Goal: Find specific page/section

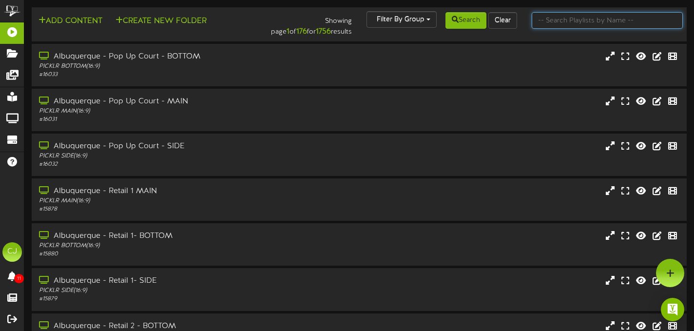
click at [556, 18] on input "text" at bounding box center [606, 20] width 151 height 17
type input "oro valley"
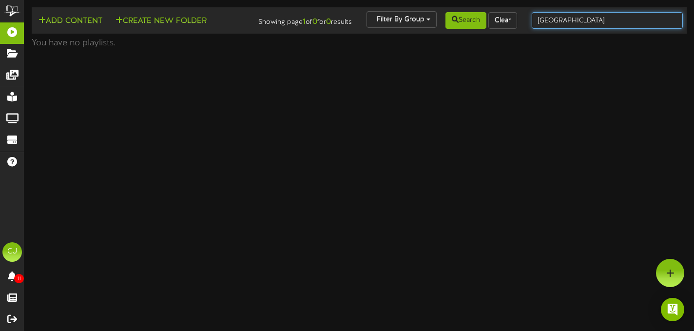
click at [590, 20] on input "oro valley" at bounding box center [606, 20] width 151 height 17
type input "o"
type input "littleton"
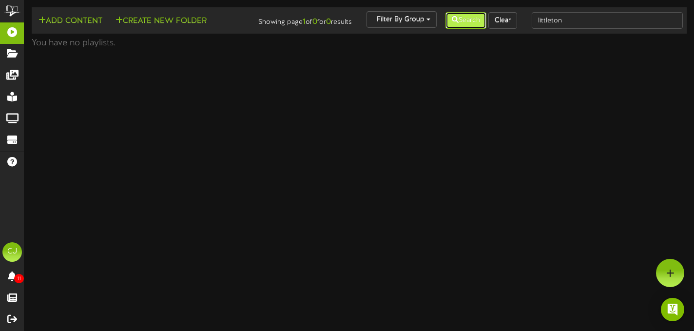
click at [457, 16] on button "Search" at bounding box center [465, 20] width 41 height 17
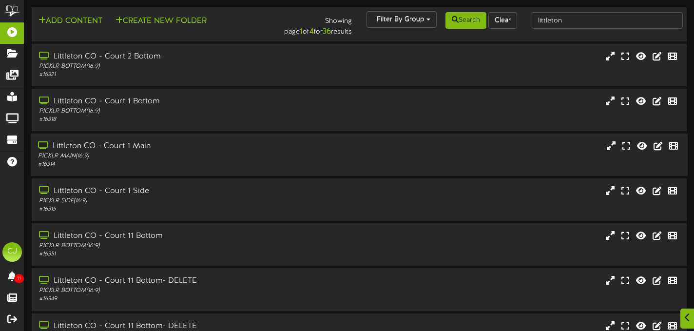
scroll to position [199, 0]
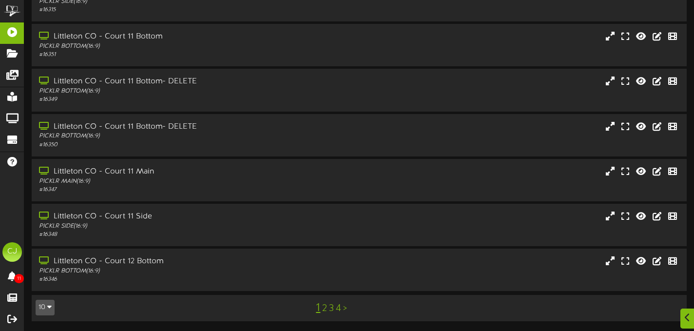
click at [340, 309] on link "4" at bounding box center [338, 308] width 5 height 11
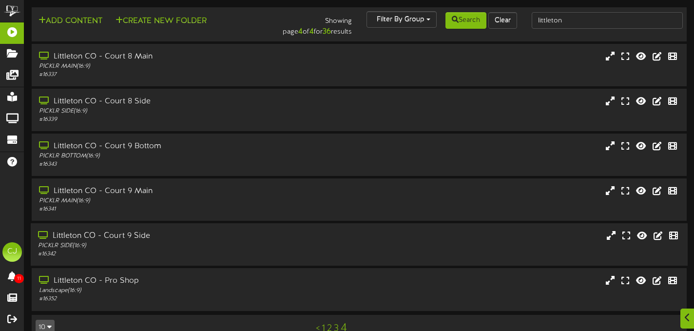
scroll to position [20, 0]
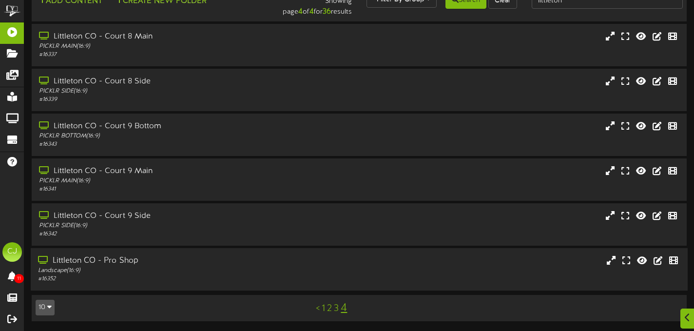
click at [160, 263] on div "Littleton CO - Pro Shop" at bounding box center [167, 260] width 259 height 11
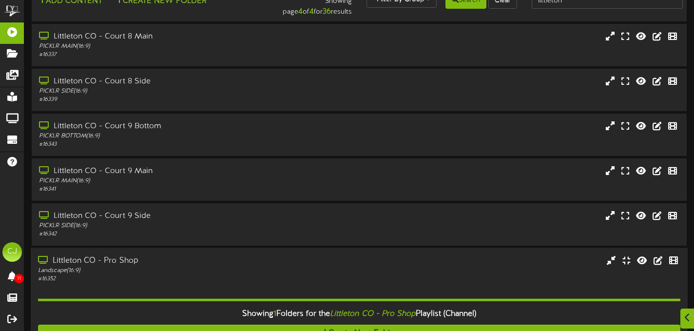
click at [192, 266] on div "Littleton CO - Pro Shop" at bounding box center [167, 260] width 259 height 11
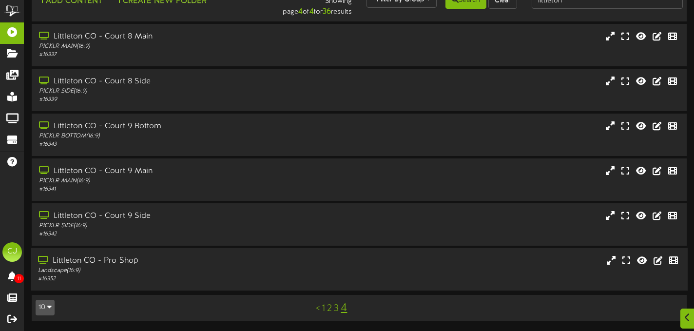
click at [200, 267] on div "Landscape ( 16:9 )" at bounding box center [167, 270] width 259 height 8
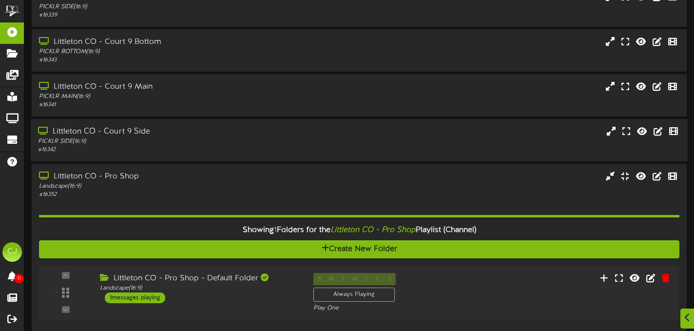
scroll to position [146, 0]
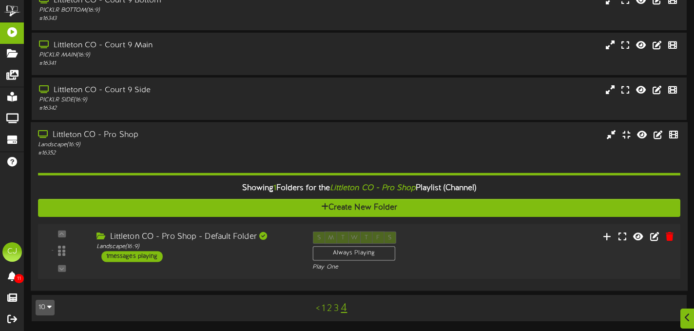
click at [217, 263] on div "- ( 16:9" at bounding box center [359, 251] width 648 height 40
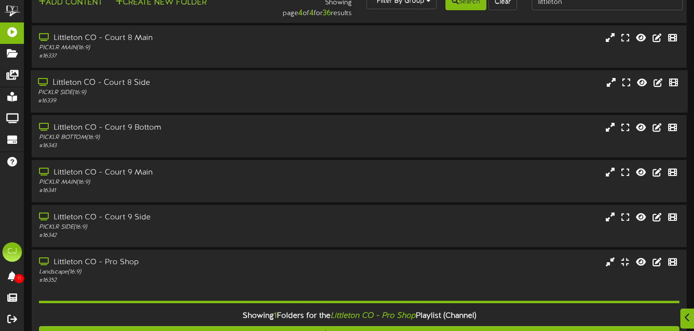
scroll to position [381, 0]
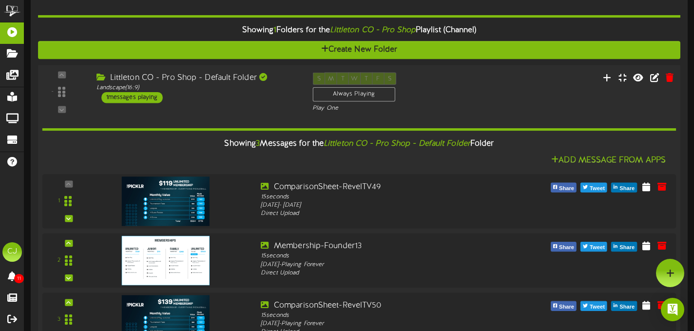
click at [279, 93] on div "Littleton CO - Pro Shop - Default Folder Landscape ( 16:9 ) 1 messages playing" at bounding box center [197, 88] width 216 height 31
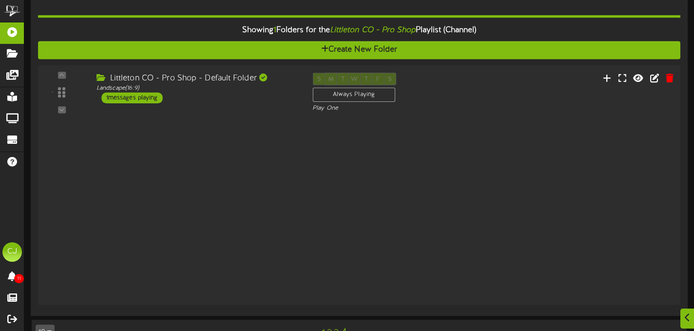
scroll to position [146, 0]
